Goal: Task Accomplishment & Management: Use online tool/utility

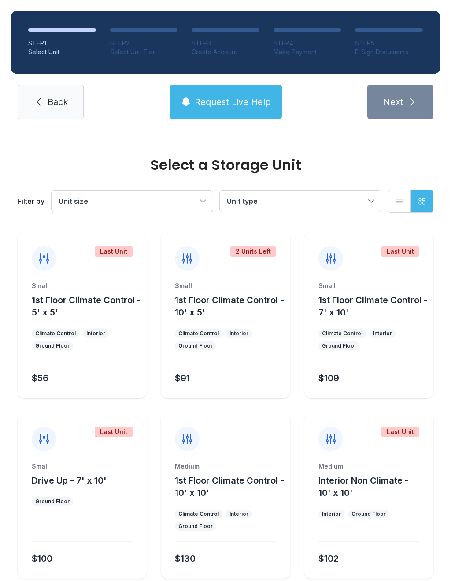
click at [47, 99] on link "Back" at bounding box center [51, 102] width 66 height 34
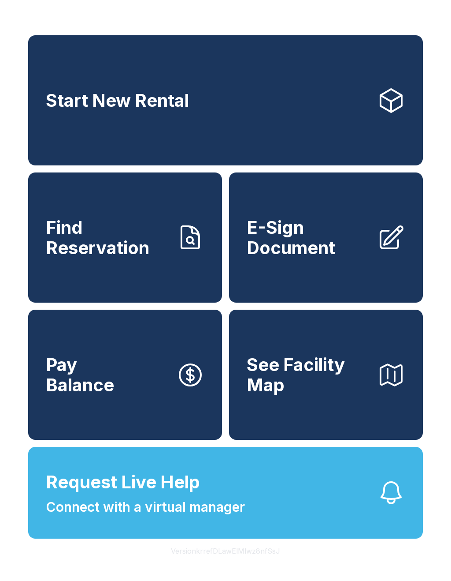
click at [307, 246] on span "E-Sign Document" at bounding box center [308, 237] width 123 height 40
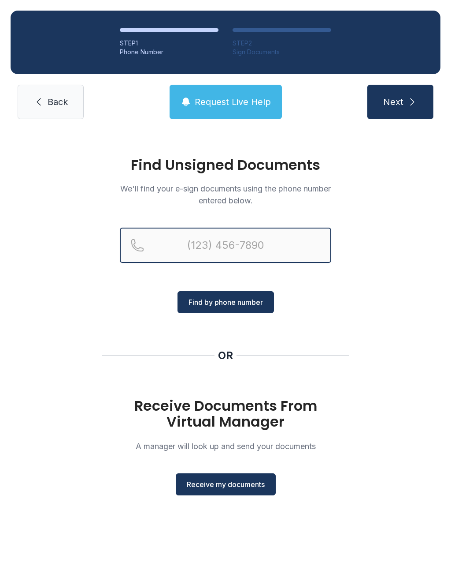
click at [188, 239] on input "Reservation phone number" at bounding box center [226, 244] width 212 height 35
type input "[PHONE_NUMBER]"
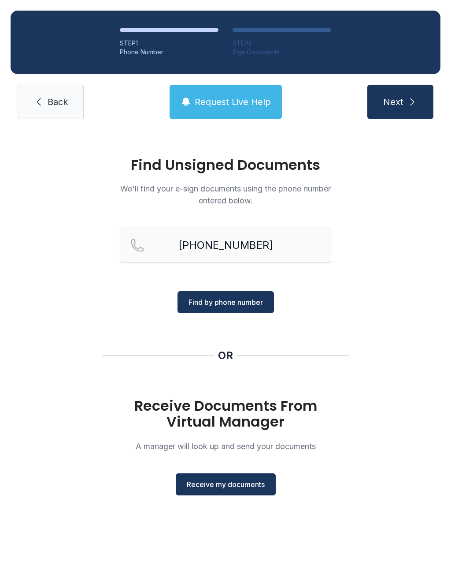
click at [233, 302] on span "Find by phone number" at bounding box center [226, 302] width 74 height 11
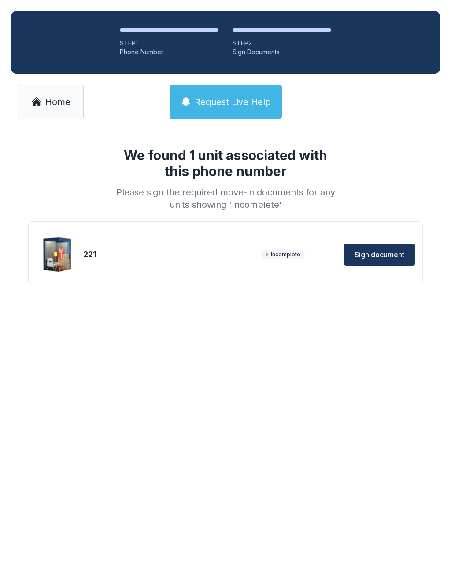
click at [371, 254] on span "Sign document" at bounding box center [380, 254] width 50 height 11
click at [69, 113] on link "Home" at bounding box center [51, 102] width 66 height 34
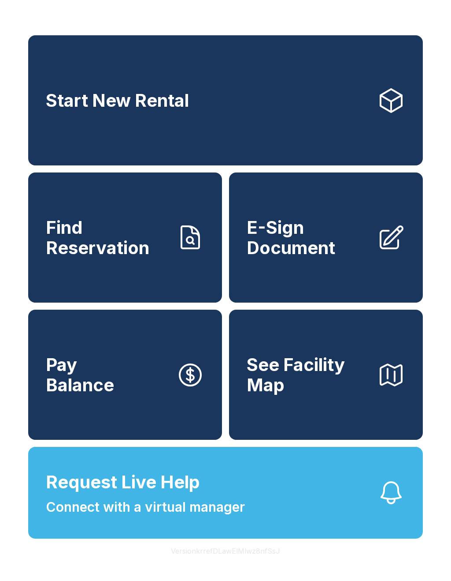
click at [327, 237] on span "E-Sign Document" at bounding box center [308, 237] width 123 height 40
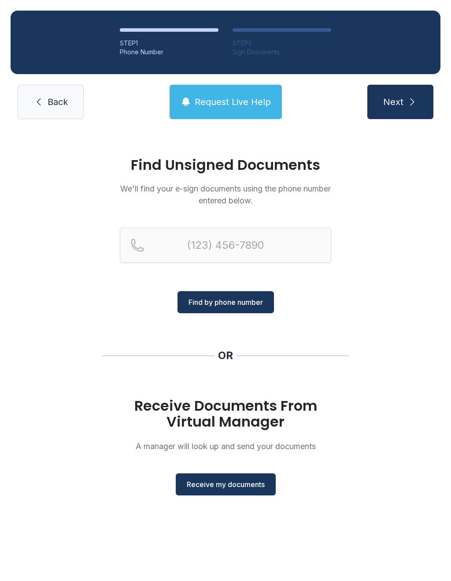
click at [249, 489] on button "Receive my documents" at bounding box center [226, 484] width 100 height 22
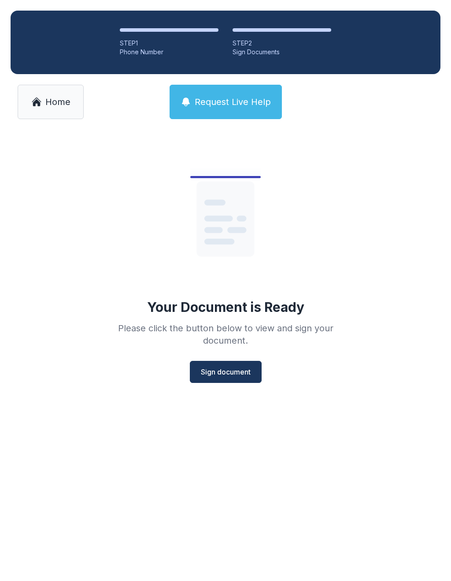
click at [229, 376] on span "Sign document" at bounding box center [226, 371] width 50 height 11
click at [57, 107] on span "Home" at bounding box center [57, 102] width 25 height 12
